Goal: Understand process/instructions: Learn about a topic

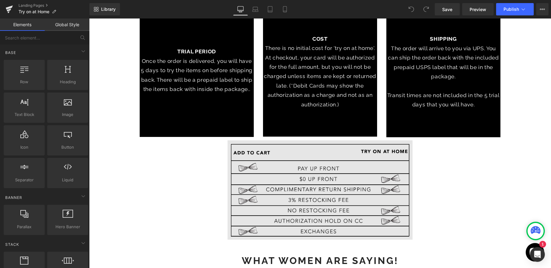
scroll to position [282, 0]
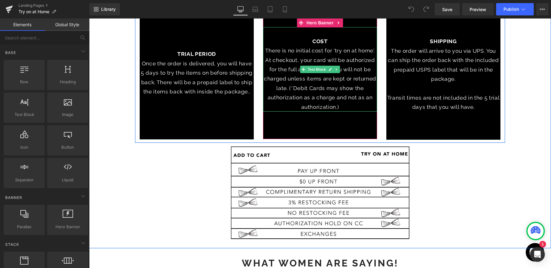
click at [352, 101] on p "There is no initial cost for 'try on at home'. At checkout, your card will be a…" at bounding box center [320, 79] width 114 height 66
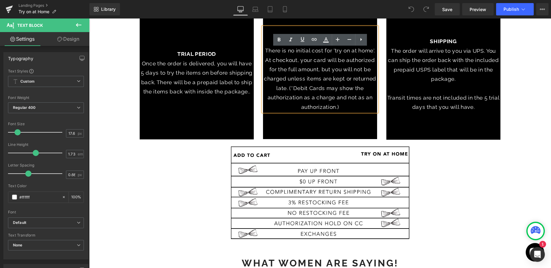
click at [339, 96] on p "There is no initial cost for 'try on at home'. At checkout, your card will be a…" at bounding box center [320, 79] width 114 height 66
click at [346, 109] on p "There is no initial cost for 'try on at home'. At checkout, your card will be a…" at bounding box center [320, 79] width 114 height 66
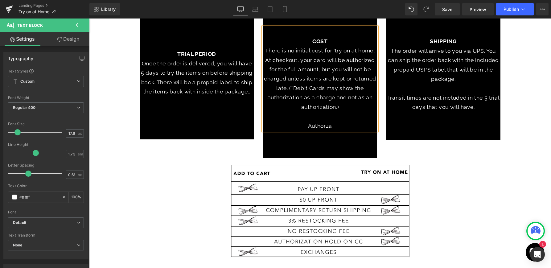
click at [320, 122] on p "Authorza" at bounding box center [320, 125] width 114 height 9
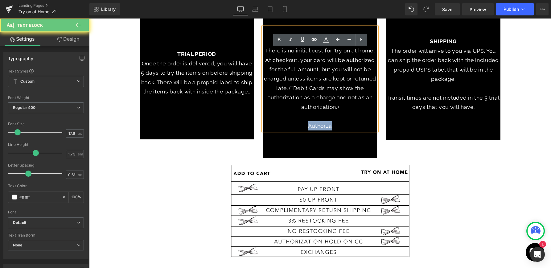
click at [320, 122] on p "Authorza" at bounding box center [320, 125] width 114 height 9
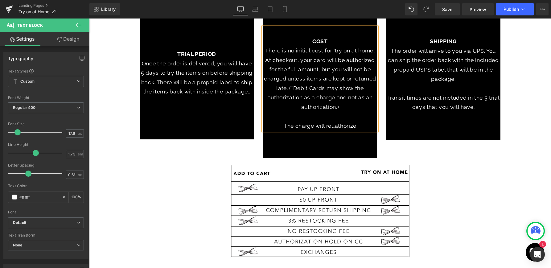
click at [337, 126] on p "The charge will reuathorize" at bounding box center [320, 125] width 114 height 9
click at [363, 125] on p "The charge will reauthorize" at bounding box center [320, 125] width 114 height 9
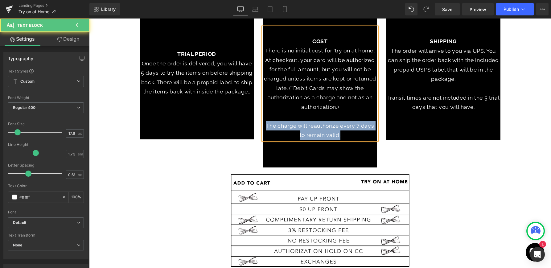
drag, startPoint x: 345, startPoint y: 134, endPoint x: 259, endPoint y: 122, distance: 86.9
click at [259, 122] on div "COST There is no initial cost for 'try on at home'. At checkout, your card will…" at bounding box center [319, 92] width 123 height 149
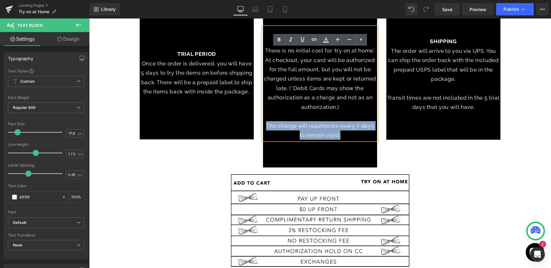
copy p "The charge will reauthorize every 7 days to remain valid."
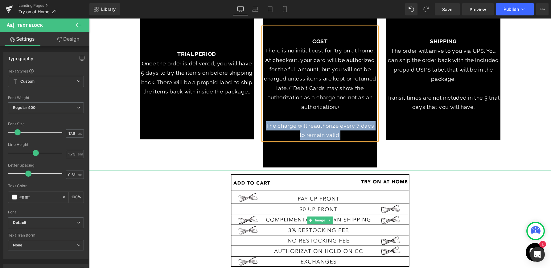
click at [450, 181] on div at bounding box center [320, 220] width 462 height 99
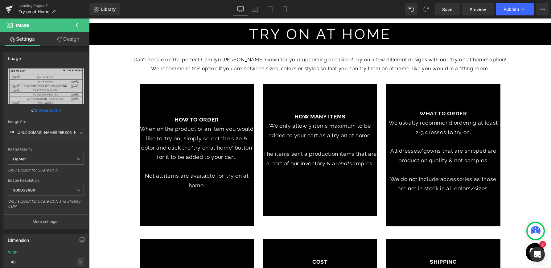
scroll to position [189, 0]
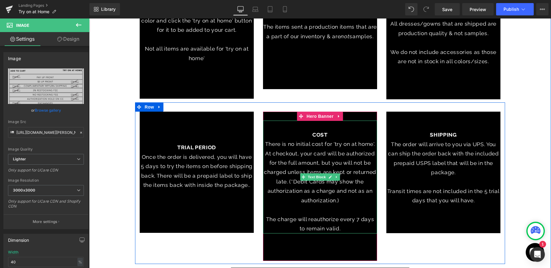
click at [348, 155] on p "There is no initial cost for 'try on at home'. At checkout, your card will be a…" at bounding box center [320, 172] width 114 height 66
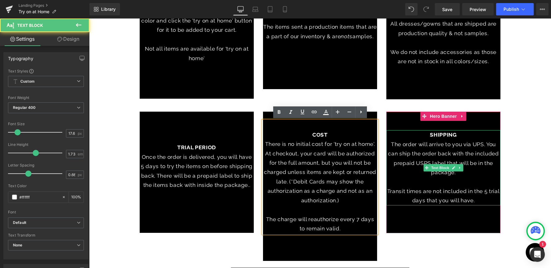
click at [443, 149] on p "The order will arrive to you via UPS. You can ship the order back with the incl…" at bounding box center [443, 159] width 114 height 38
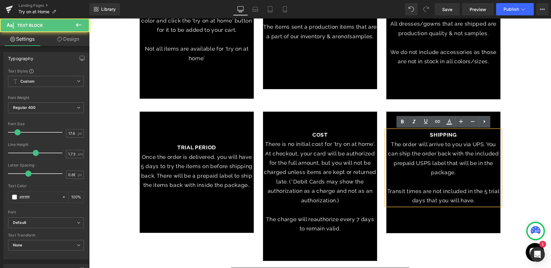
click at [474, 174] on p "The order will arrive to you via UPS. You can ship the order back with the incl…" at bounding box center [443, 159] width 114 height 38
click at [479, 200] on p "Transit times are not included in the 5 trial days that you will have." at bounding box center [443, 196] width 114 height 19
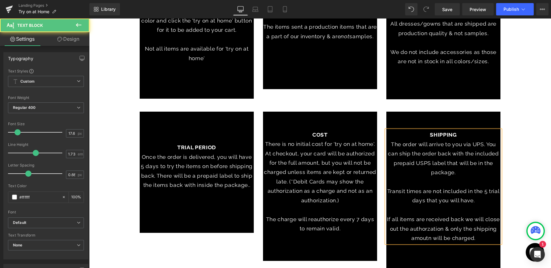
click at [432, 230] on p "If all items are received back we will close out the authorzation & only the sh…" at bounding box center [443, 229] width 114 height 28
click at [478, 184] on p at bounding box center [443, 181] width 114 height 9
click at [426, 232] on p "If all items are received back we will close out the authorzation & only the sh…" at bounding box center [443, 229] width 114 height 28
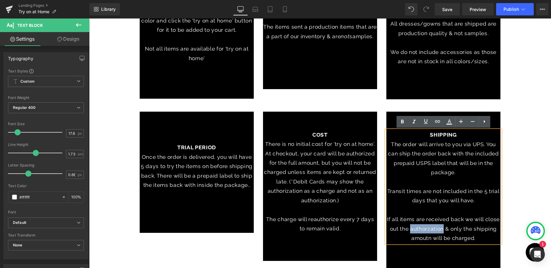
click at [426, 232] on p "If all items are received back we will close out the authorzation & only the sh…" at bounding box center [443, 229] width 114 height 28
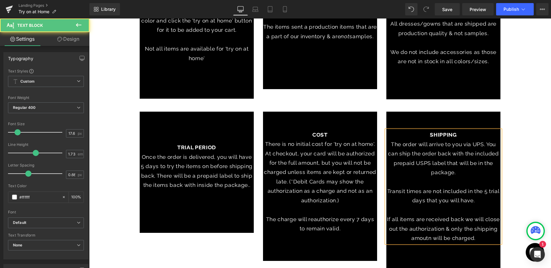
click at [419, 238] on p "If all items are received back we will close out the authorization & only the s…" at bounding box center [443, 229] width 114 height 28
click at [438, 211] on p at bounding box center [443, 209] width 114 height 9
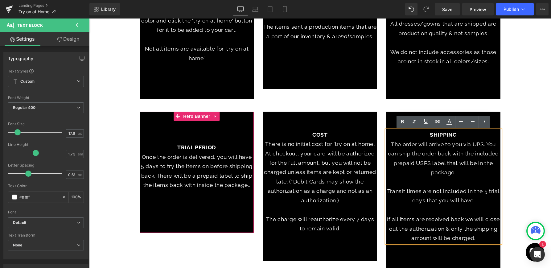
click at [224, 221] on div at bounding box center [197, 172] width 114 height 121
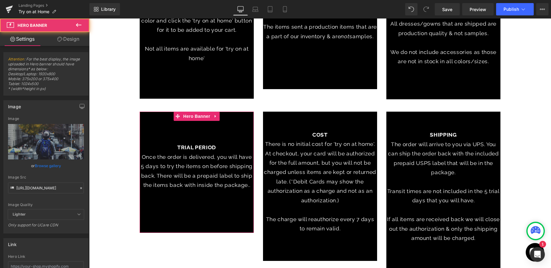
click at [229, 185] on p "Once the order is delivered, you will have 5 days to try the items on before sh…" at bounding box center [197, 171] width 114 height 38
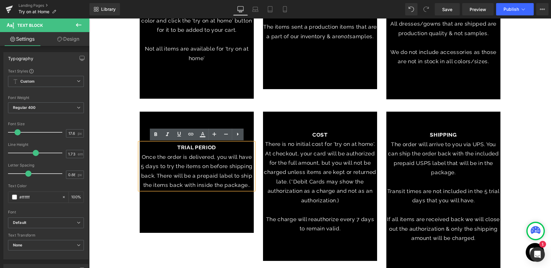
click at [250, 186] on p "Once the order is delivered, you will have 5 days to try the items on before sh…" at bounding box center [197, 171] width 114 height 38
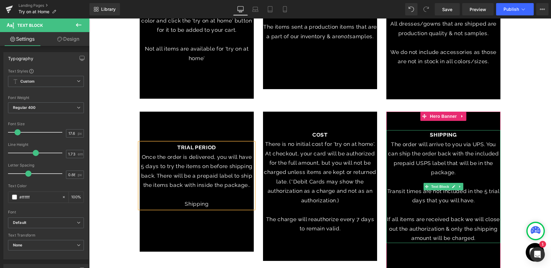
click at [473, 199] on p "Transit times are not included in the 5 trial days that you will have." at bounding box center [443, 196] width 114 height 19
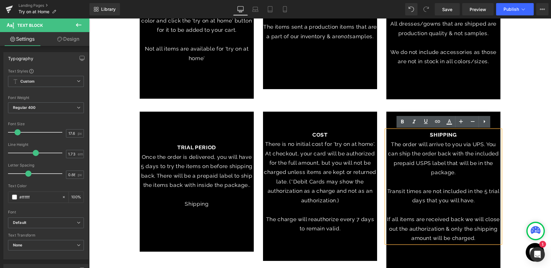
drag, startPoint x: 467, startPoint y: 199, endPoint x: 382, endPoint y: 189, distance: 85.7
click at [382, 189] on div "SHIPPING The order will arrive to you via UPS. You can ship the order back with…" at bounding box center [443, 191] width 123 height 159
copy p "Transit times are not included in the 5 trial days that you will have."
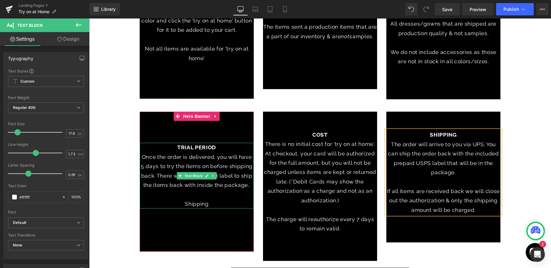
click at [214, 205] on p "Shipping" at bounding box center [197, 203] width 114 height 9
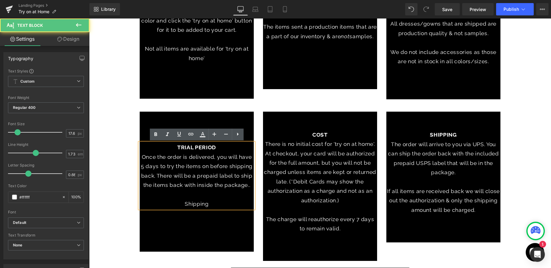
click at [214, 205] on p "Shipping" at bounding box center [197, 203] width 114 height 9
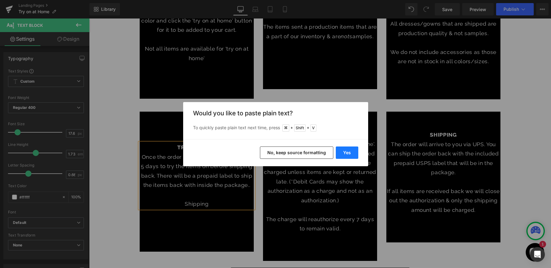
click at [344, 152] on button "Yes" at bounding box center [347, 153] width 23 height 12
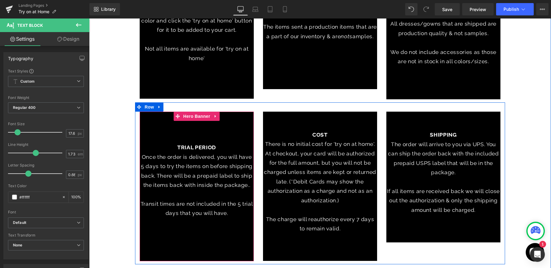
click at [216, 227] on div at bounding box center [197, 187] width 114 height 150
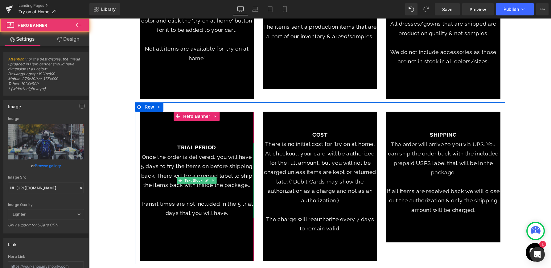
click at [217, 204] on p "Transit times are not included in the 5 trial days that you will have." at bounding box center [197, 208] width 114 height 19
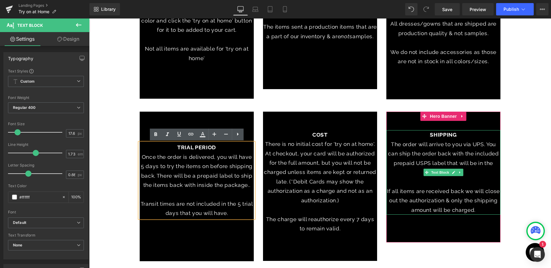
click at [462, 199] on p "If all items are received back we will close out the authorization & only the s…" at bounding box center [443, 201] width 114 height 28
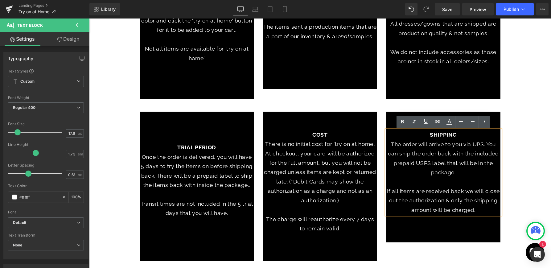
click at [480, 210] on p "If all items are received back we will close out the authorization & only the s…" at bounding box center [443, 201] width 114 height 28
click at [526, 183] on div "Can't decide on the perfect Camilyn [PERSON_NAME] Gown for your upcoming occasi…" at bounding box center [320, 143] width 462 height 448
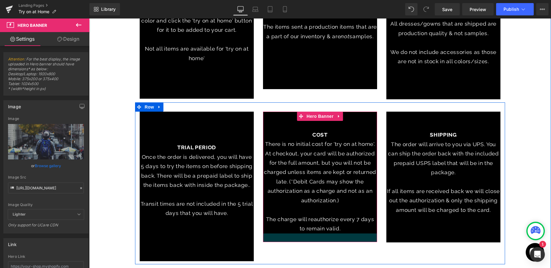
drag, startPoint x: 337, startPoint y: 260, endPoint x: 338, endPoint y: 241, distance: 18.9
click at [338, 241] on div at bounding box center [320, 237] width 114 height 9
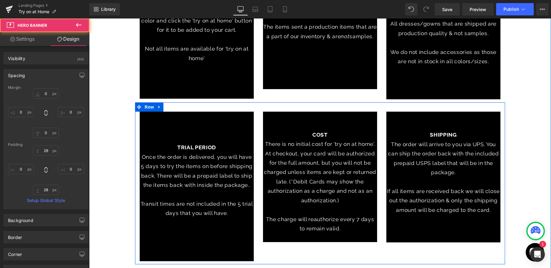
click at [227, 254] on div at bounding box center [197, 187] width 114 height 150
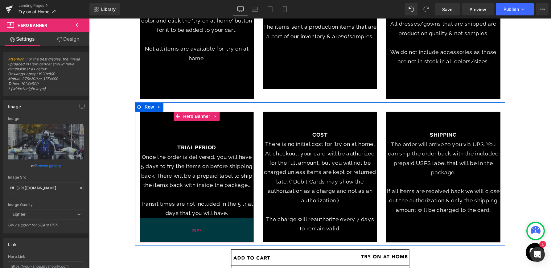
drag, startPoint x: 227, startPoint y: 260, endPoint x: 229, endPoint y: 241, distance: 18.9
click at [229, 241] on div "79px" at bounding box center [197, 230] width 114 height 24
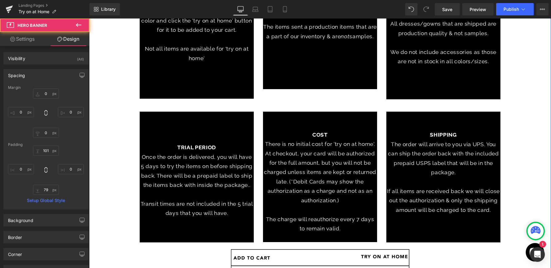
click at [529, 126] on div "Can't decide on the perfect Camilyn [PERSON_NAME] Gown for your upcoming occasi…" at bounding box center [320, 133] width 462 height 429
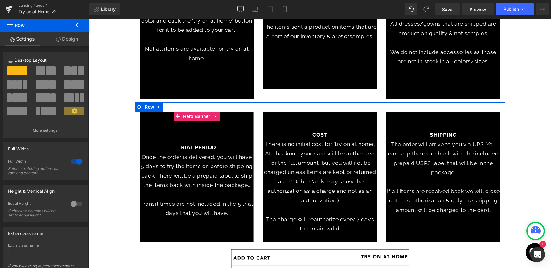
click at [221, 142] on div at bounding box center [197, 177] width 114 height 131
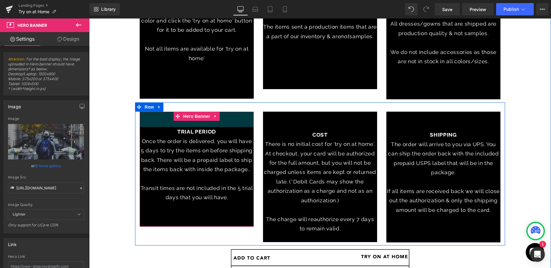
drag, startPoint x: 242, startPoint y: 112, endPoint x: 229, endPoint y: 136, distance: 27.9
click at [245, 96] on div "Can't decide on the perfect Camilyn [PERSON_NAME] Gown for your upcoming occasi…" at bounding box center [320, 133] width 462 height 429
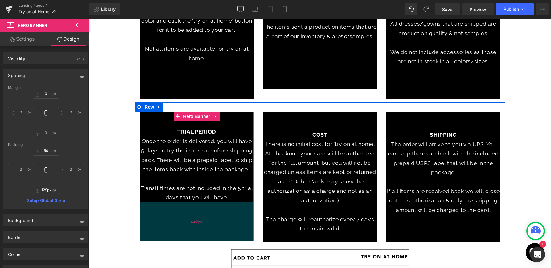
type input "130px"
drag, startPoint x: 208, startPoint y: 224, endPoint x: 207, endPoint y: 240, distance: 15.7
click at [207, 240] on div "130px" at bounding box center [197, 222] width 114 height 40
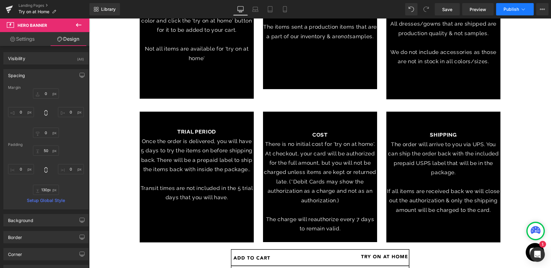
click at [515, 9] on span "Publish" at bounding box center [511, 9] width 15 height 5
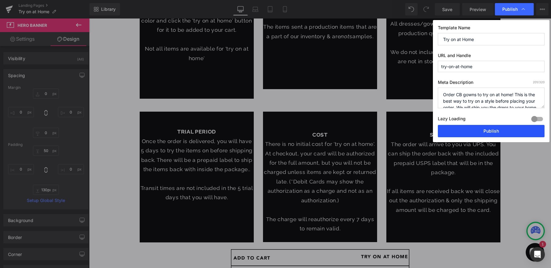
click at [477, 133] on button "Publish" at bounding box center [491, 131] width 107 height 12
